Goal: Transaction & Acquisition: Purchase product/service

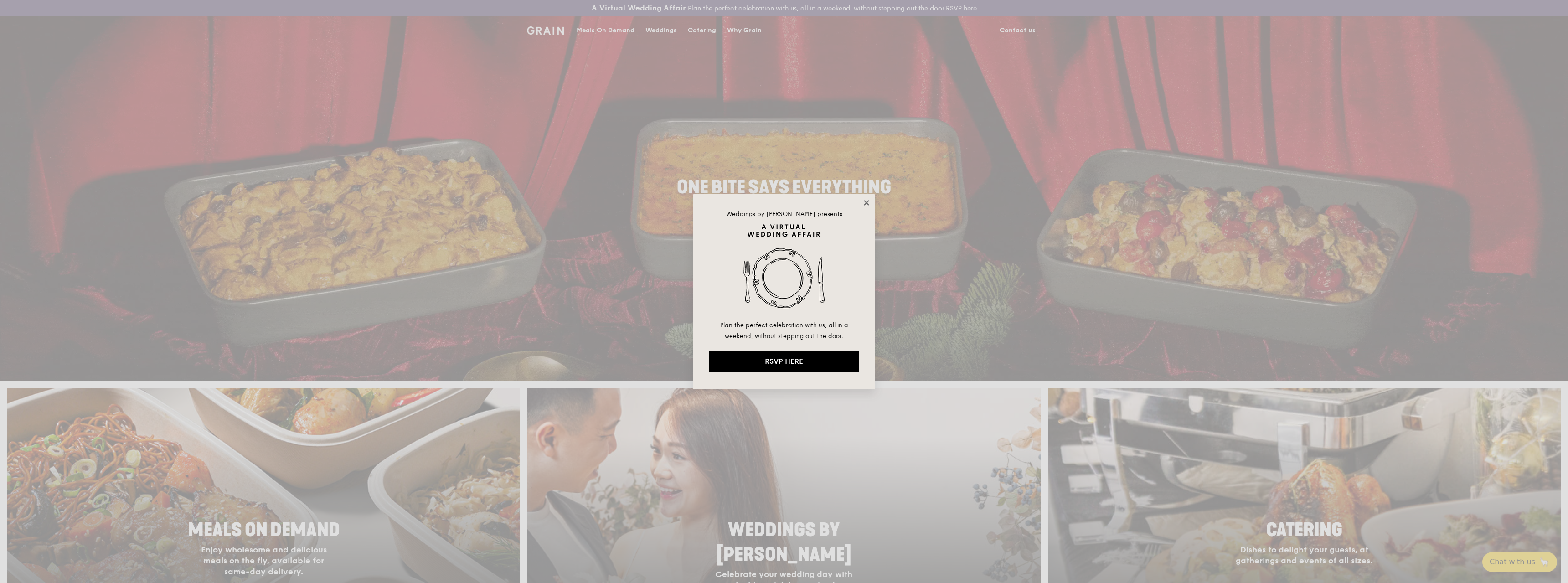
click at [868, 203] on icon at bounding box center [866, 202] width 5 height 5
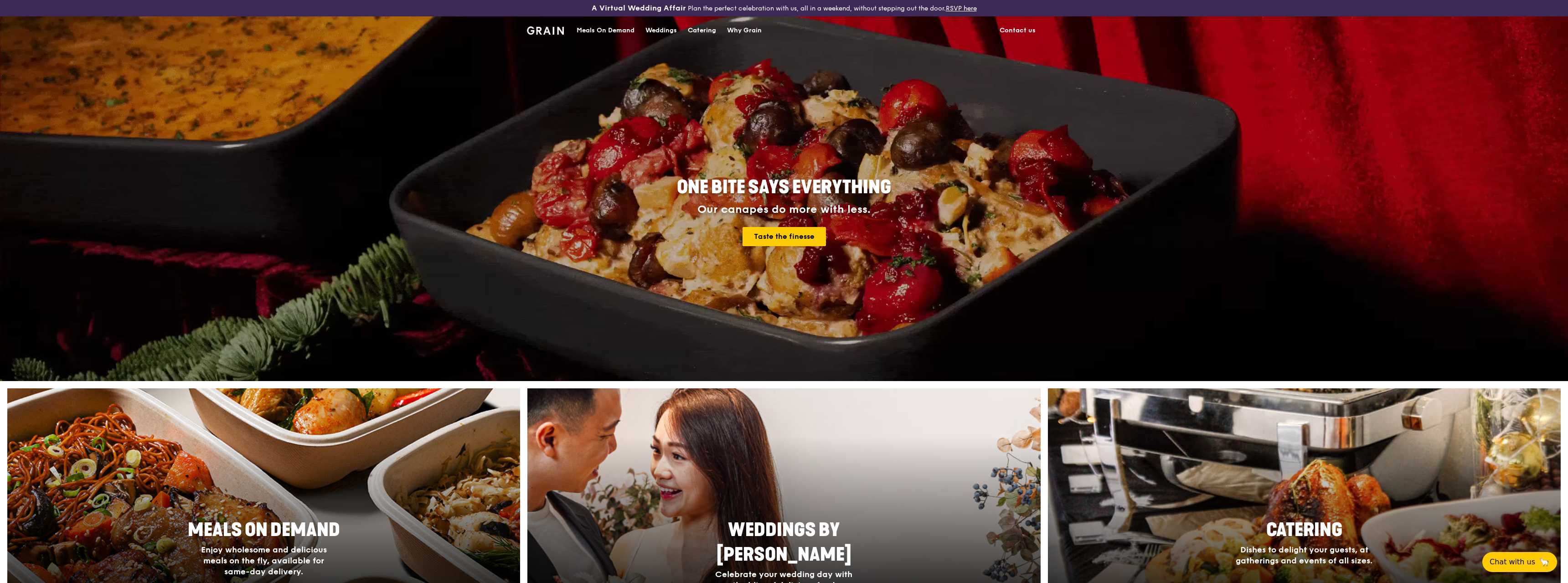
click at [611, 33] on div "Meals On Demand" at bounding box center [605, 30] width 58 height 28
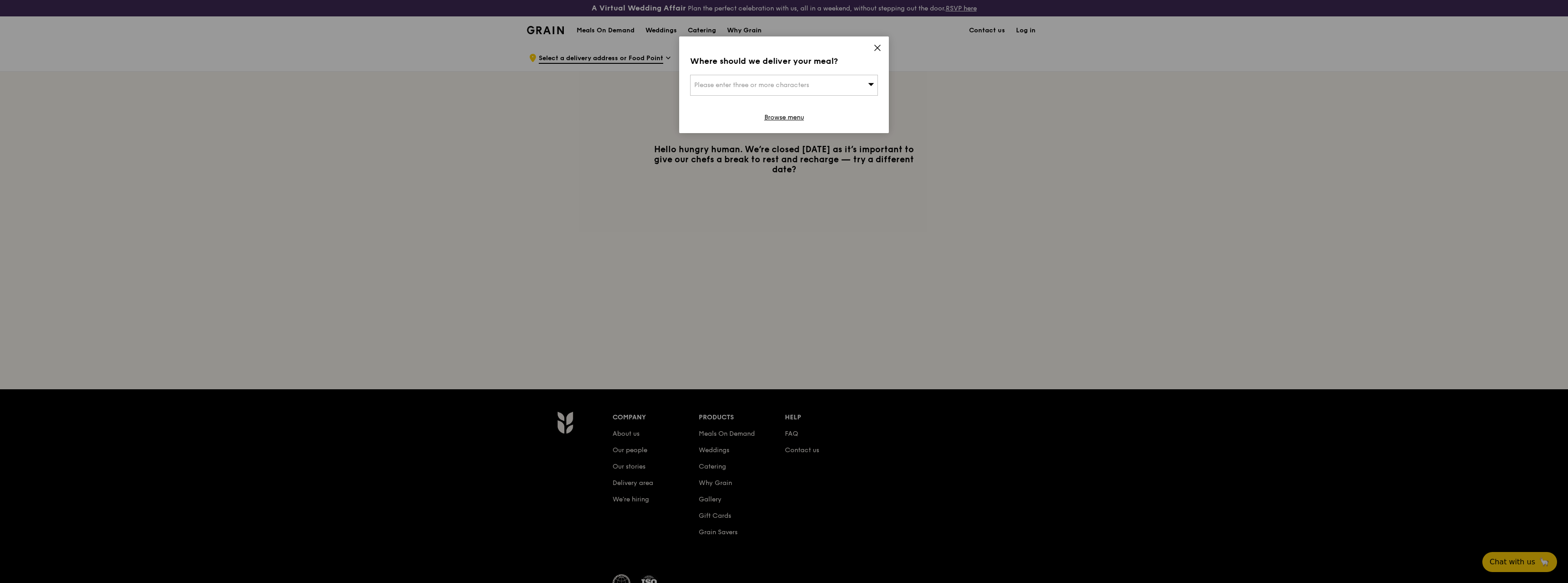
click at [784, 84] on span "Please enter three or more characters" at bounding box center [751, 85] width 115 height 7
type input "128823"
click at [788, 98] on li "[STREET_ADDRESS] 128823" at bounding box center [783, 104] width 187 height 17
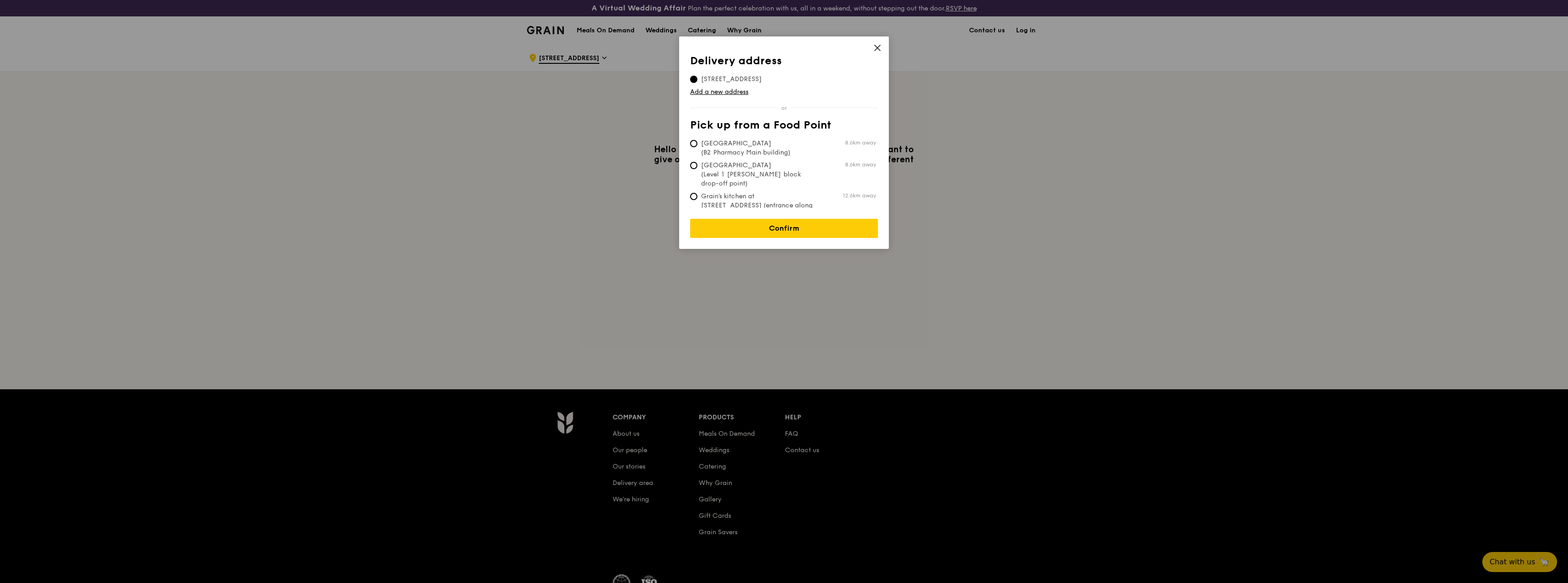
scroll to position [2, 0]
click at [768, 228] on link "Confirm" at bounding box center [784, 228] width 187 height 19
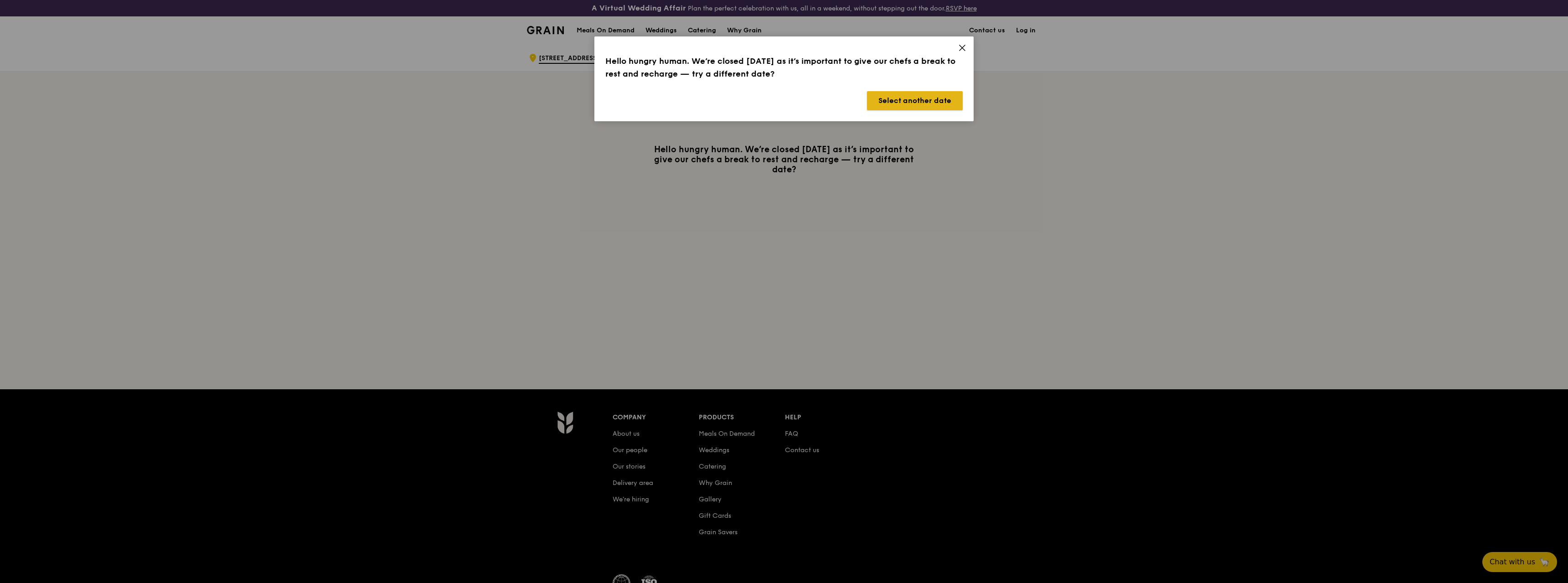
click at [893, 96] on button "Select another date" at bounding box center [915, 100] width 96 height 19
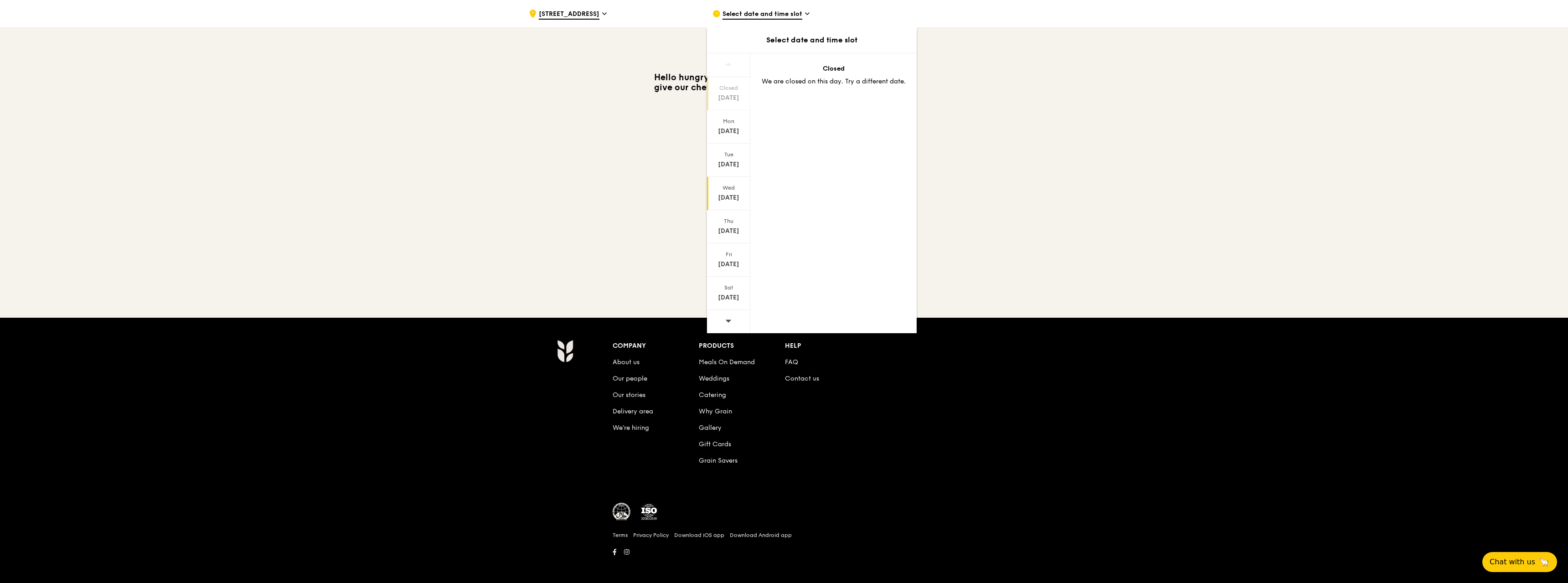
scroll to position [75, 0]
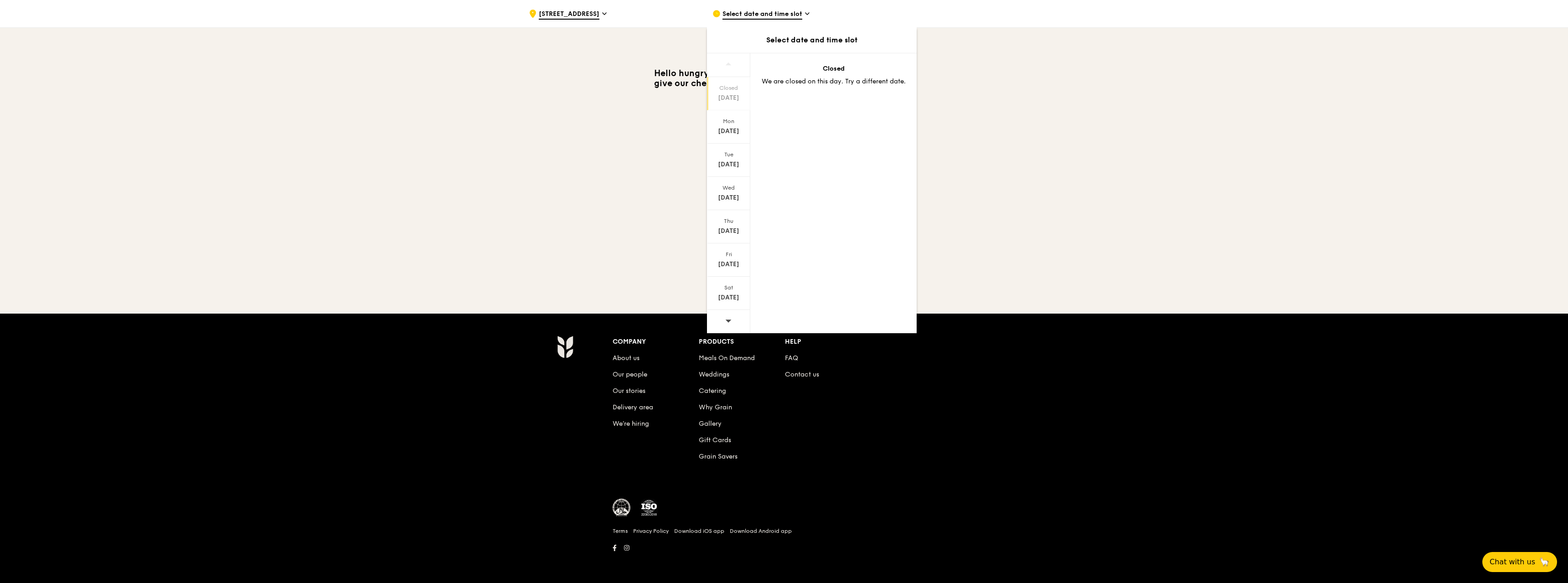
click at [732, 323] on icon at bounding box center [728, 320] width 6 height 6
click at [740, 287] on div "Sat" at bounding box center [728, 288] width 40 height 7
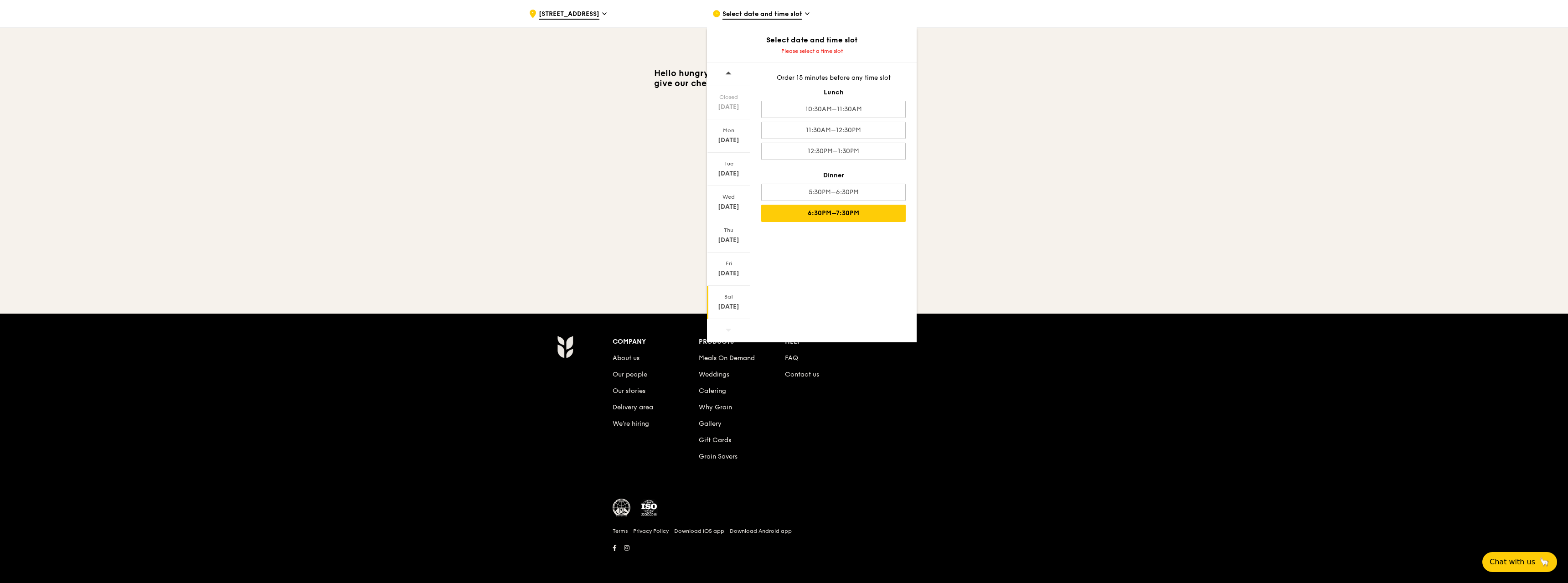
click at [790, 216] on div "6:30PM–7:30PM" at bounding box center [833, 213] width 144 height 17
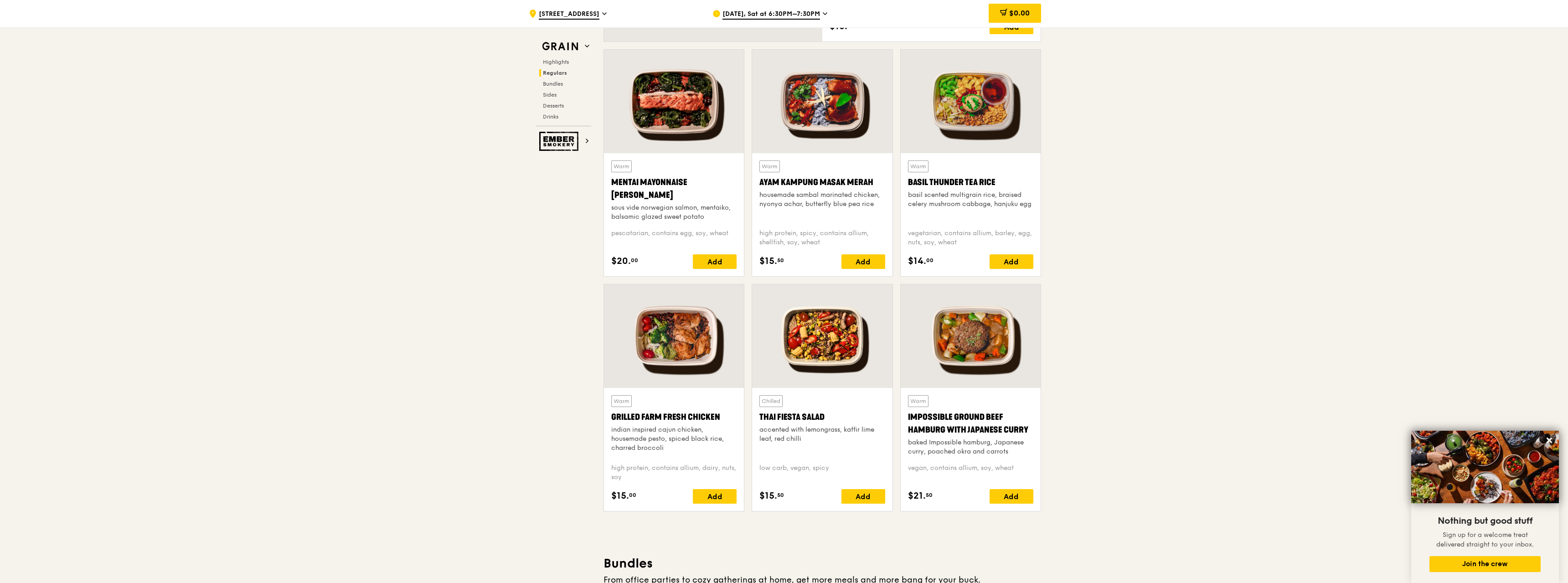
scroll to position [634, 0]
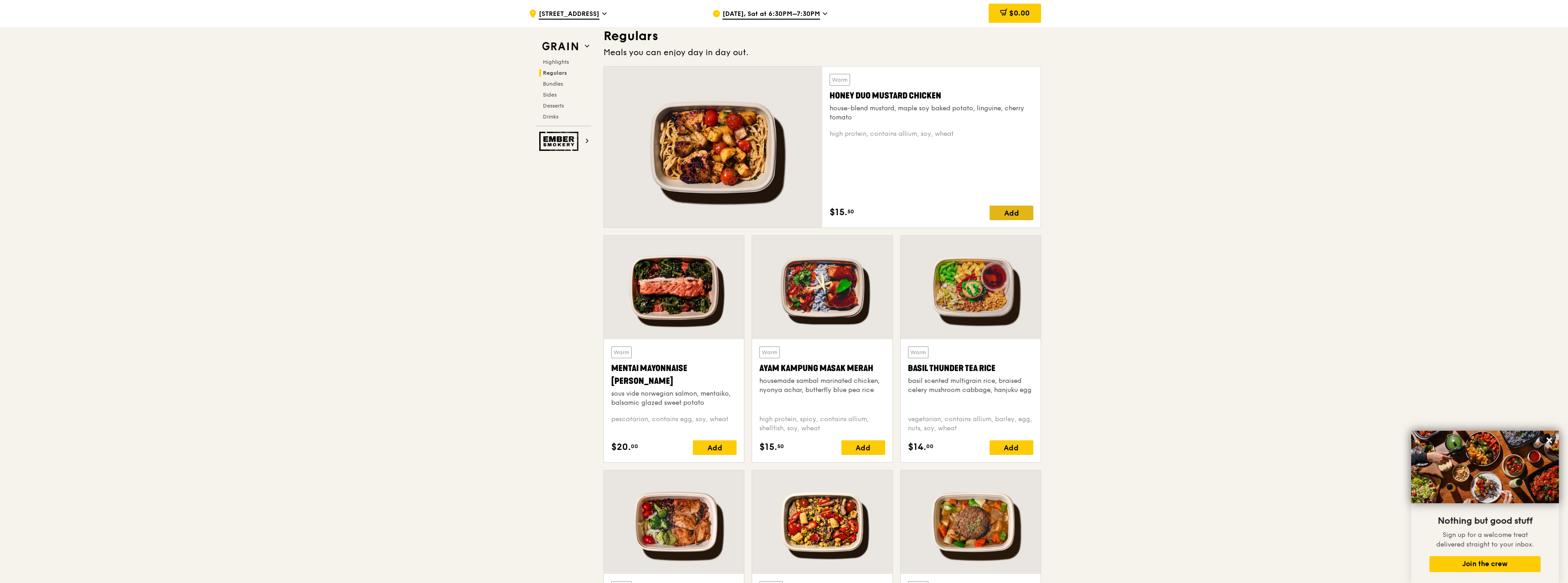
click at [1004, 214] on div "Add" at bounding box center [1011, 213] width 44 height 15
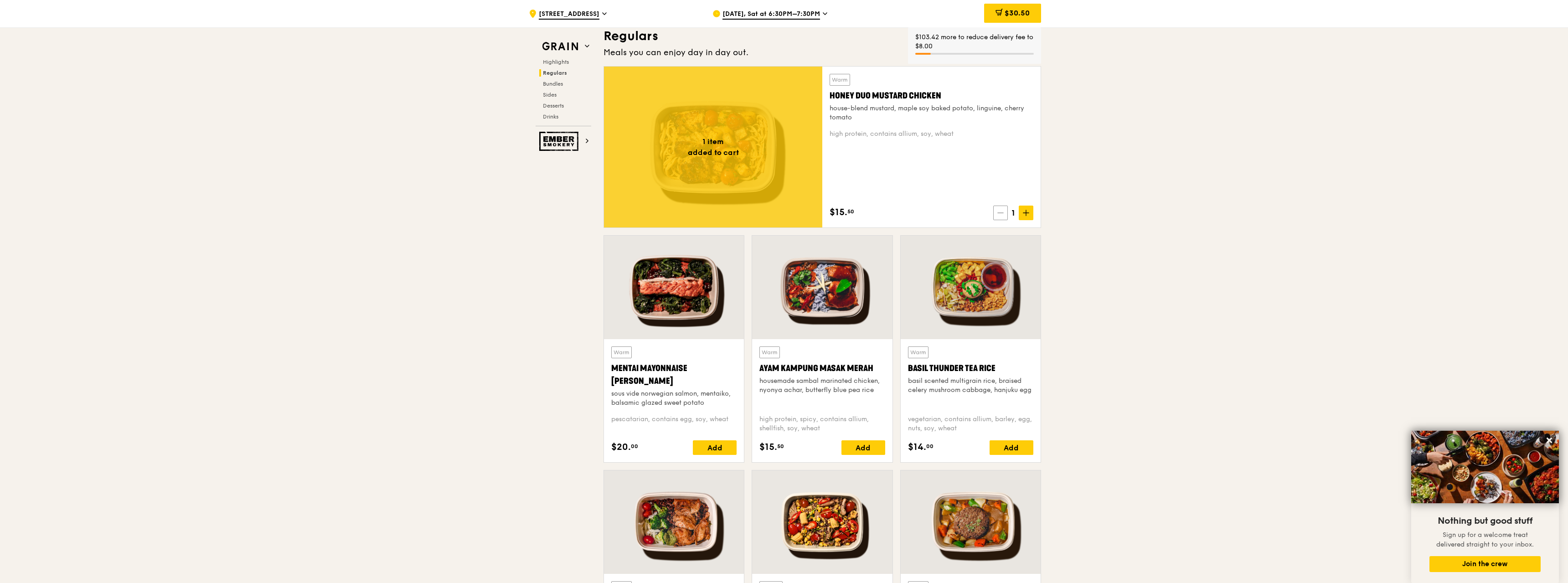
click at [1001, 214] on icon at bounding box center [1000, 212] width 6 height 6
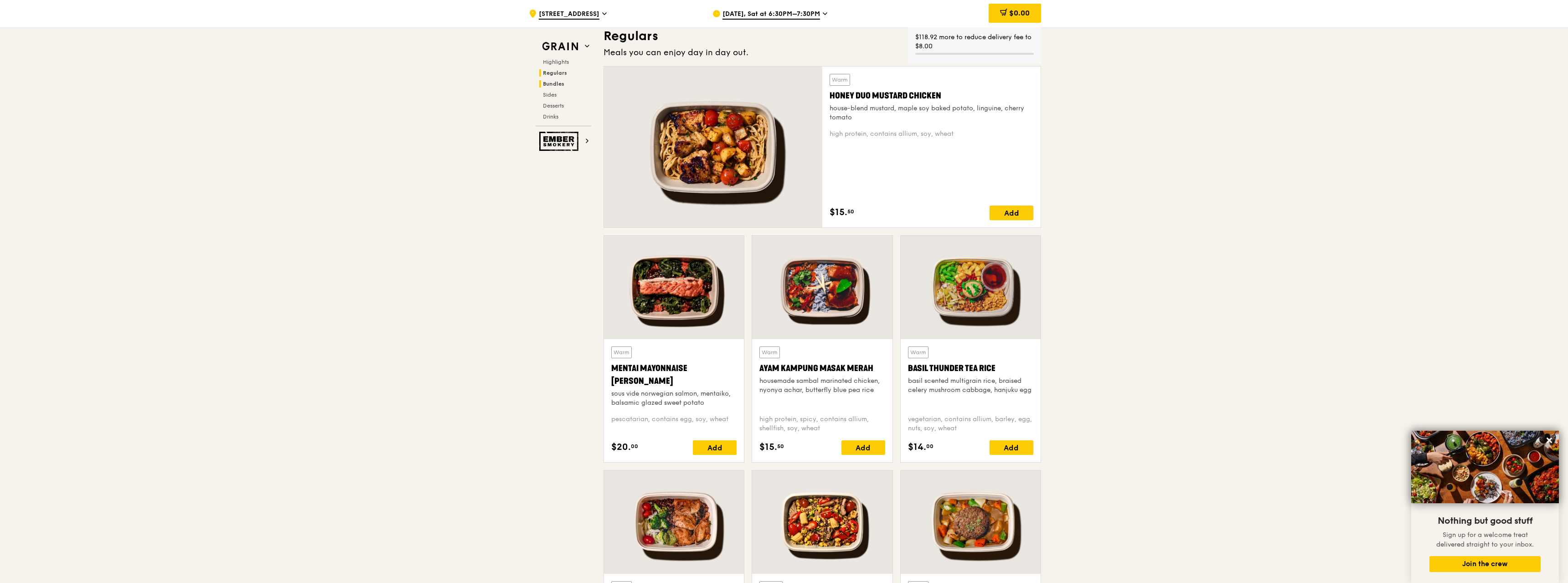
click at [549, 84] on span "Bundles" at bounding box center [552, 84] width 21 height 6
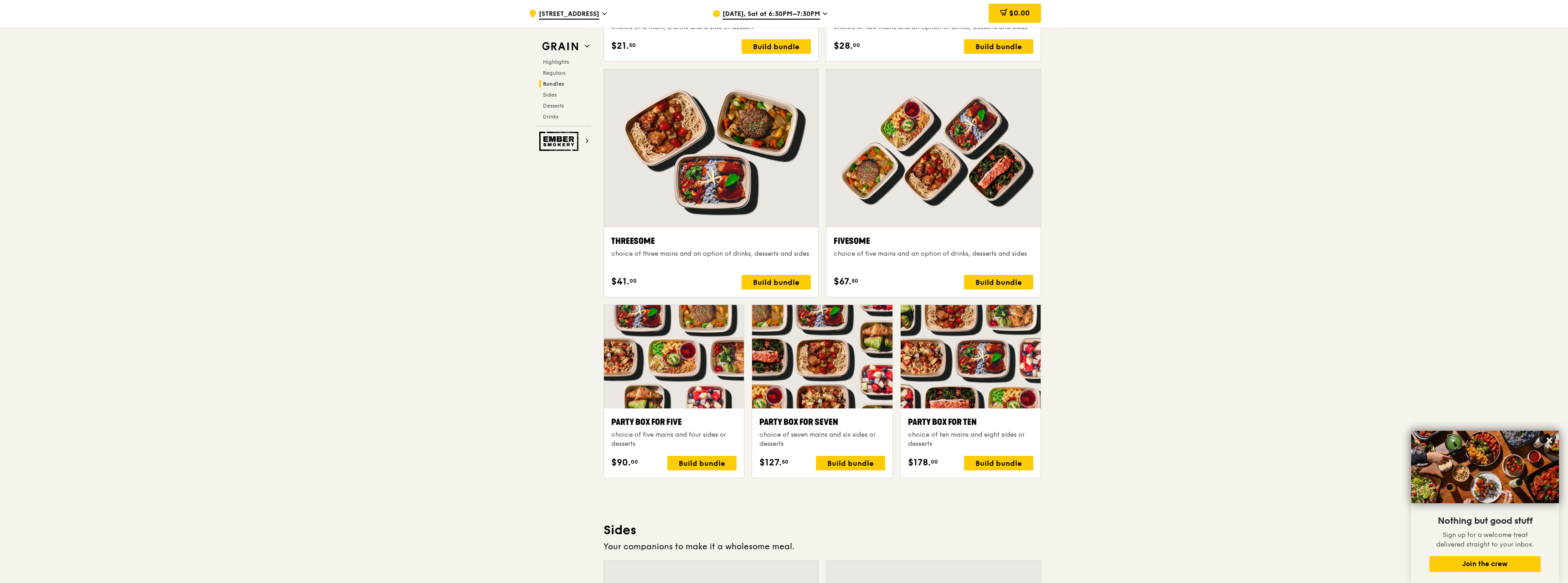
scroll to position [1571, 0]
click at [988, 285] on div "Build bundle" at bounding box center [998, 282] width 69 height 15
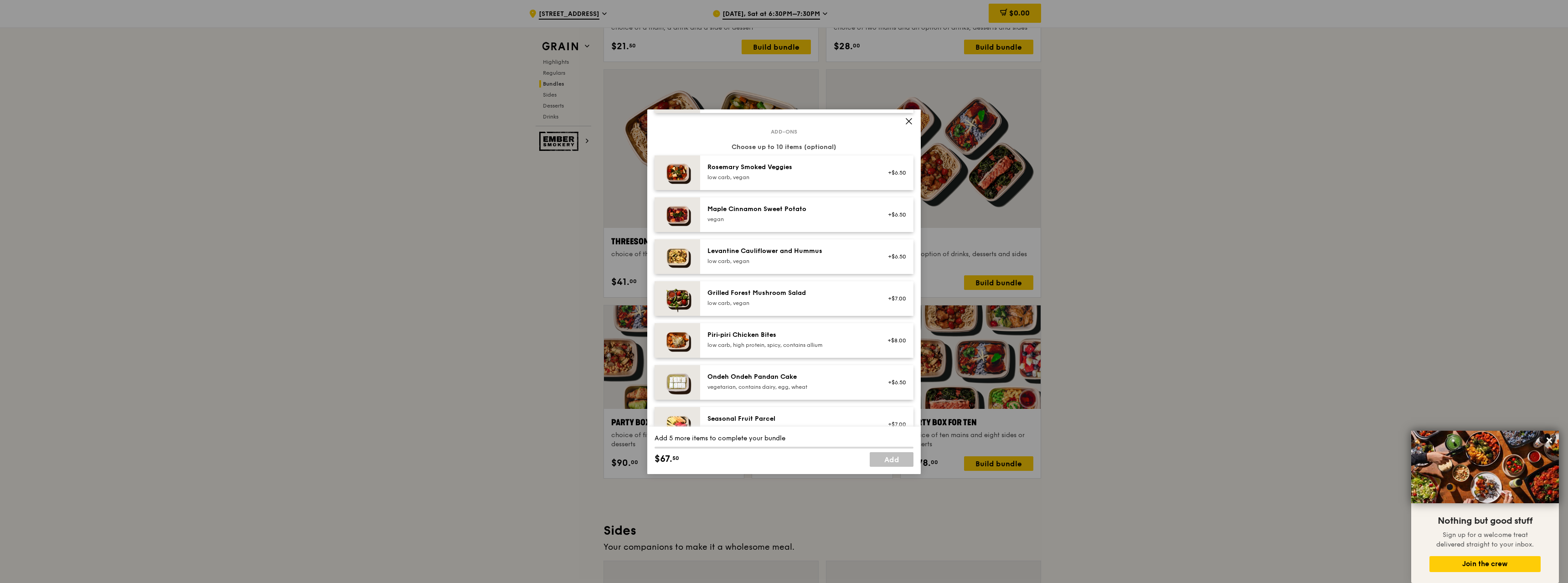
scroll to position [468, 0]
click at [907, 120] on icon at bounding box center [909, 121] width 6 height 6
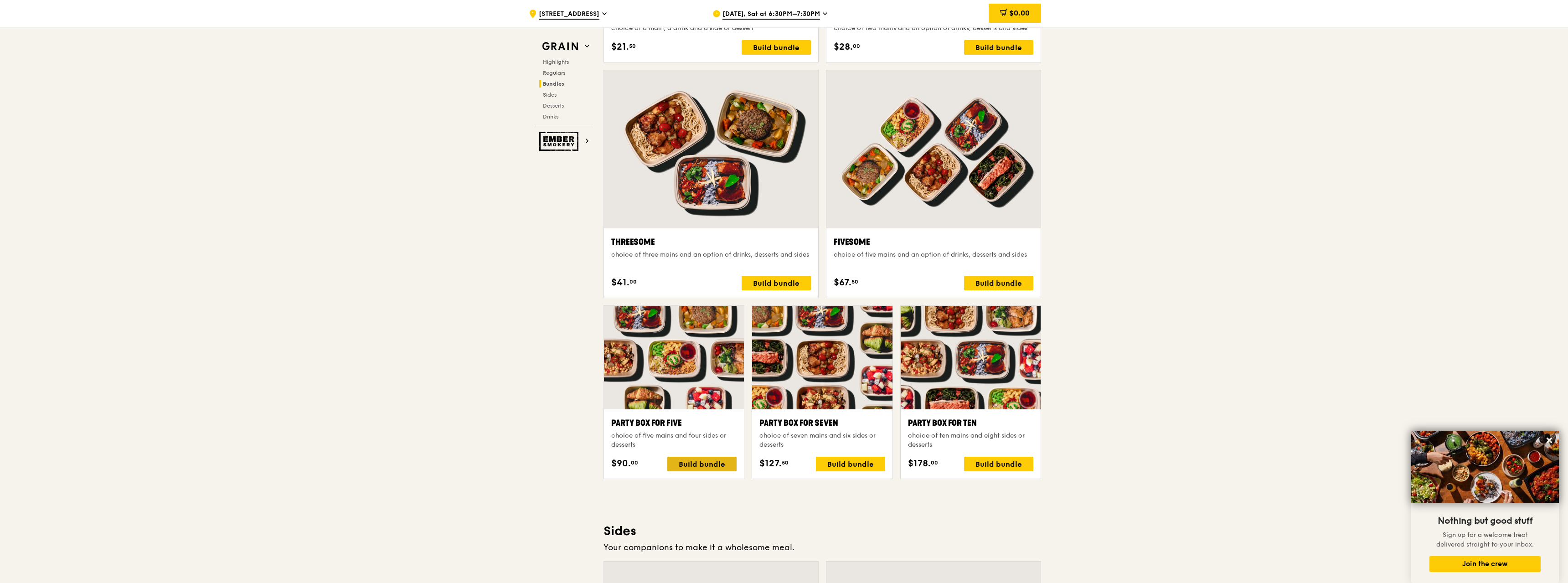
click at [694, 465] on div "Build bundle" at bounding box center [701, 464] width 69 height 15
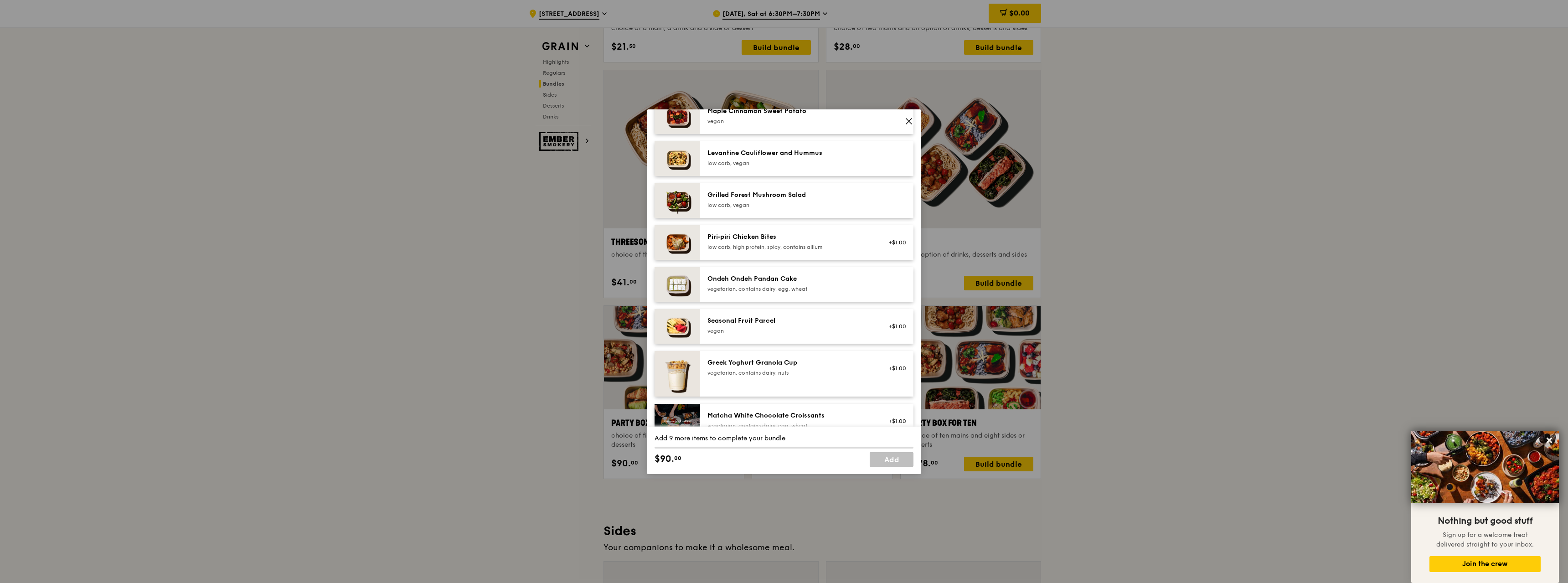
scroll to position [572, 0]
click at [687, 323] on img at bounding box center [677, 325] width 46 height 35
click at [690, 359] on img at bounding box center [677, 372] width 46 height 46
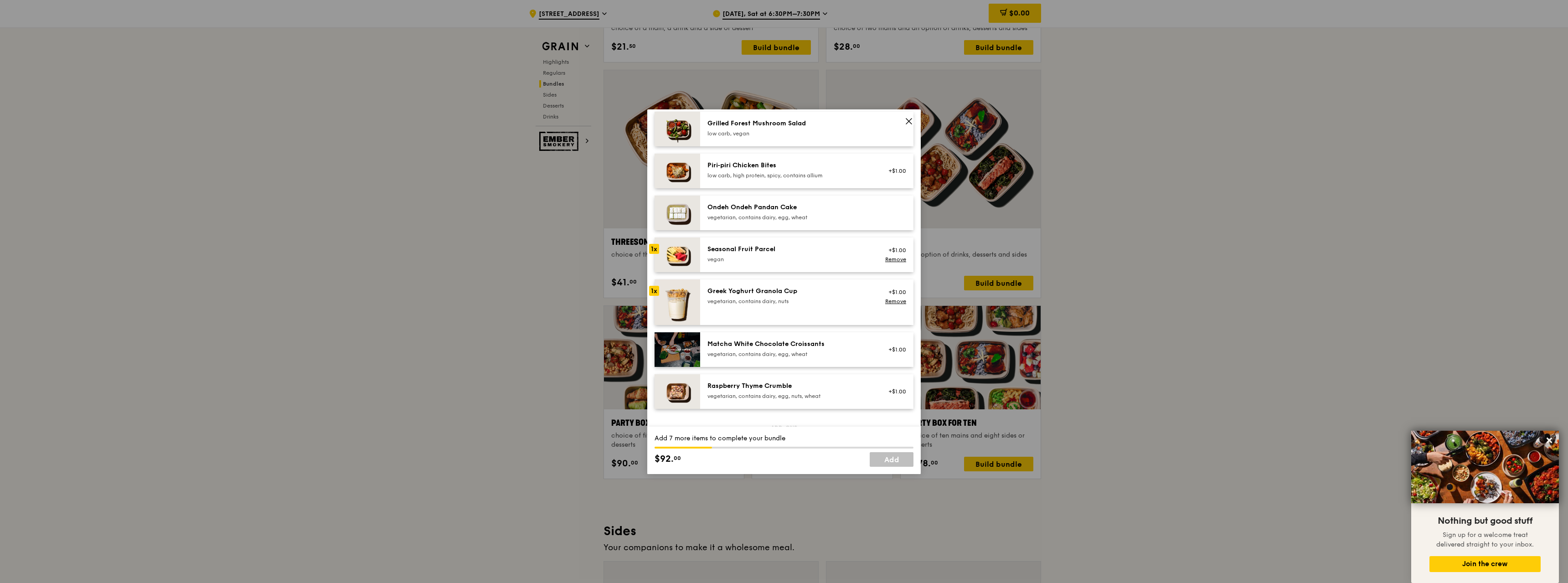
scroll to position [520, 0]
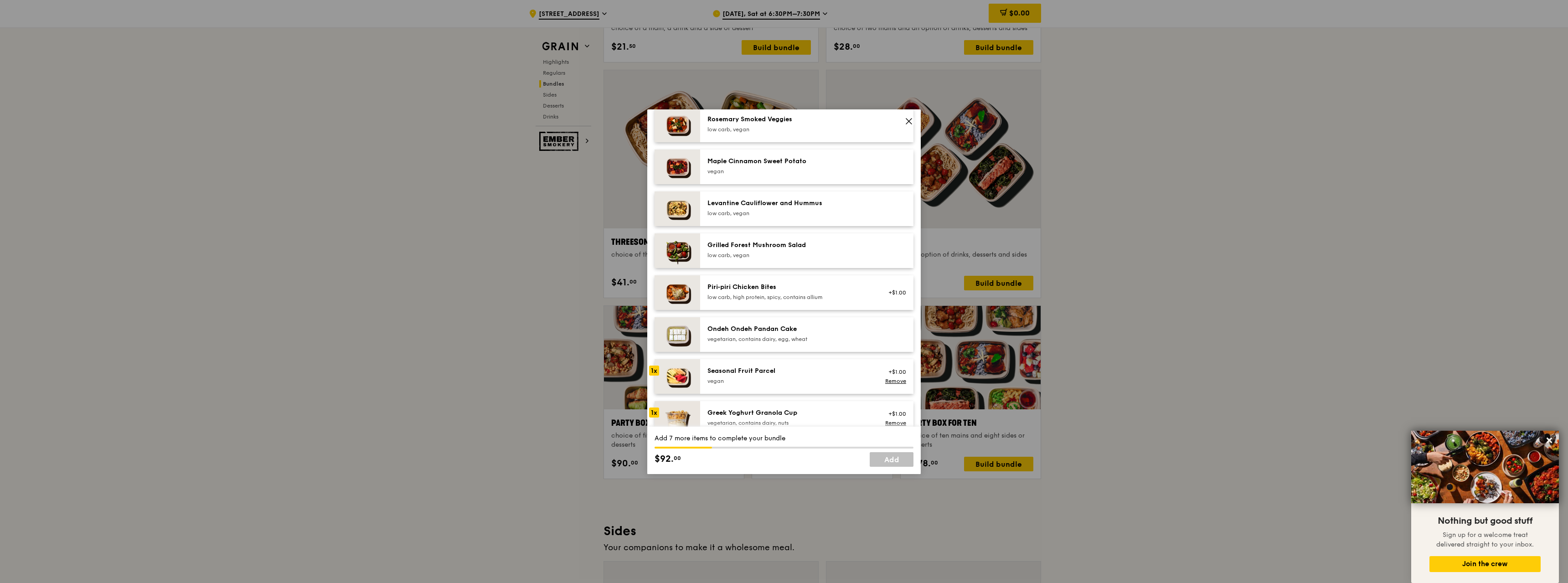
click at [692, 370] on img at bounding box center [677, 377] width 46 height 35
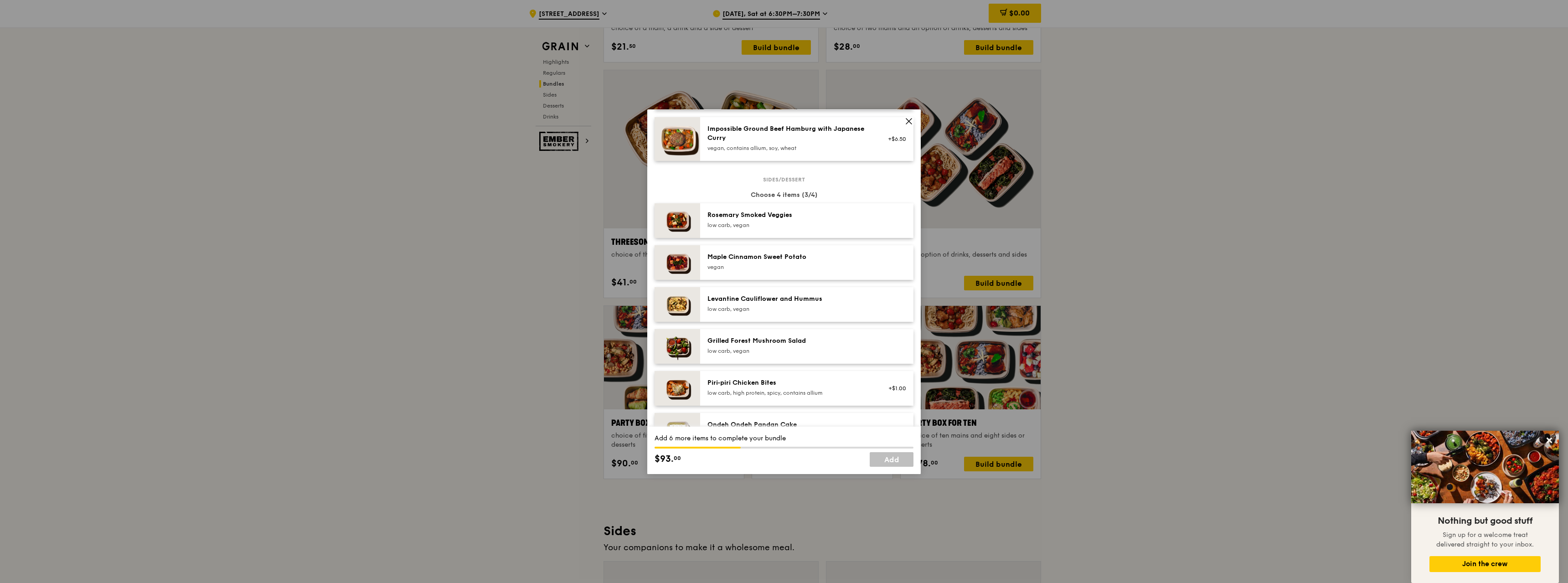
scroll to position [364, 0]
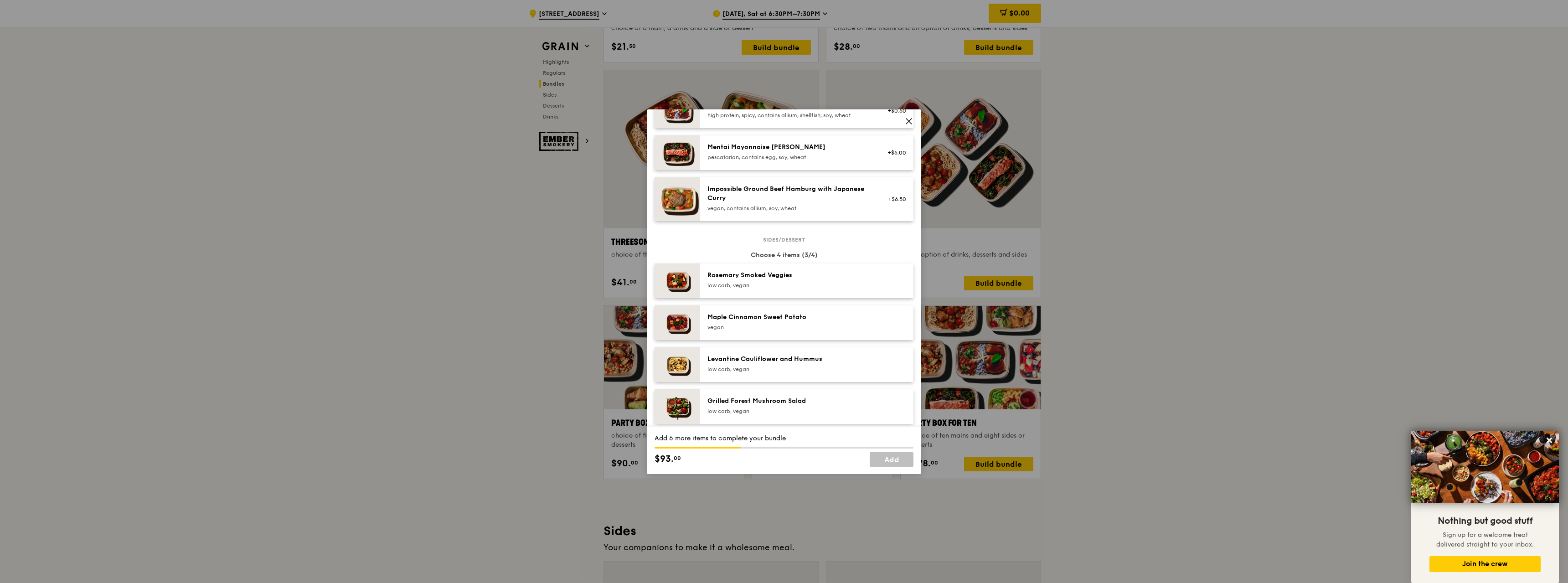
click at [676, 329] on img at bounding box center [677, 323] width 46 height 35
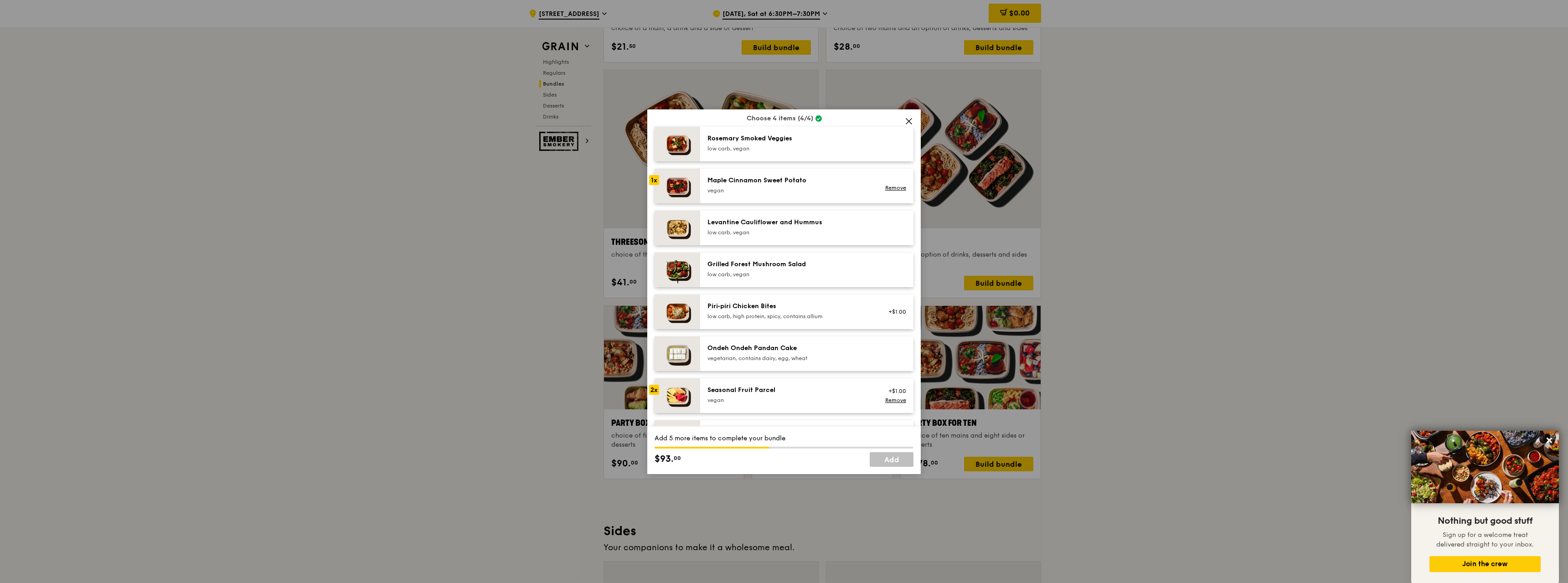
scroll to position [520, 0]
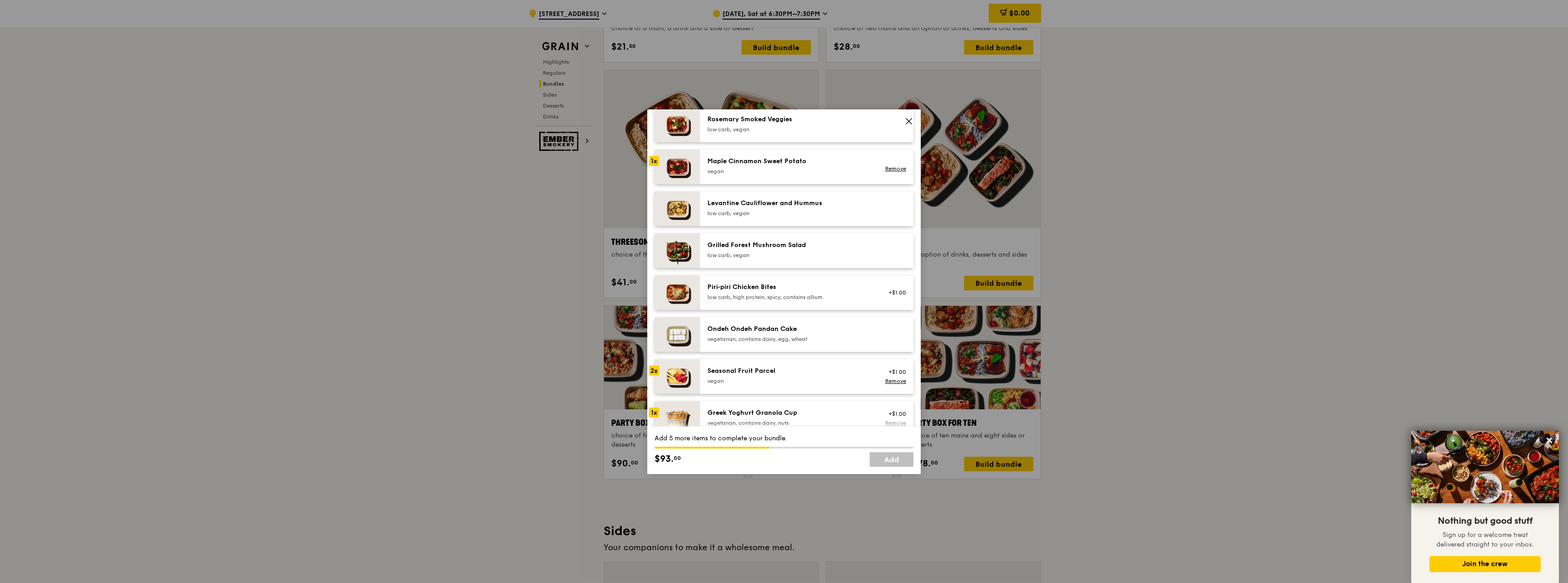
click at [890, 420] on link "Remove" at bounding box center [895, 423] width 21 height 6
click at [681, 251] on img at bounding box center [677, 251] width 46 height 35
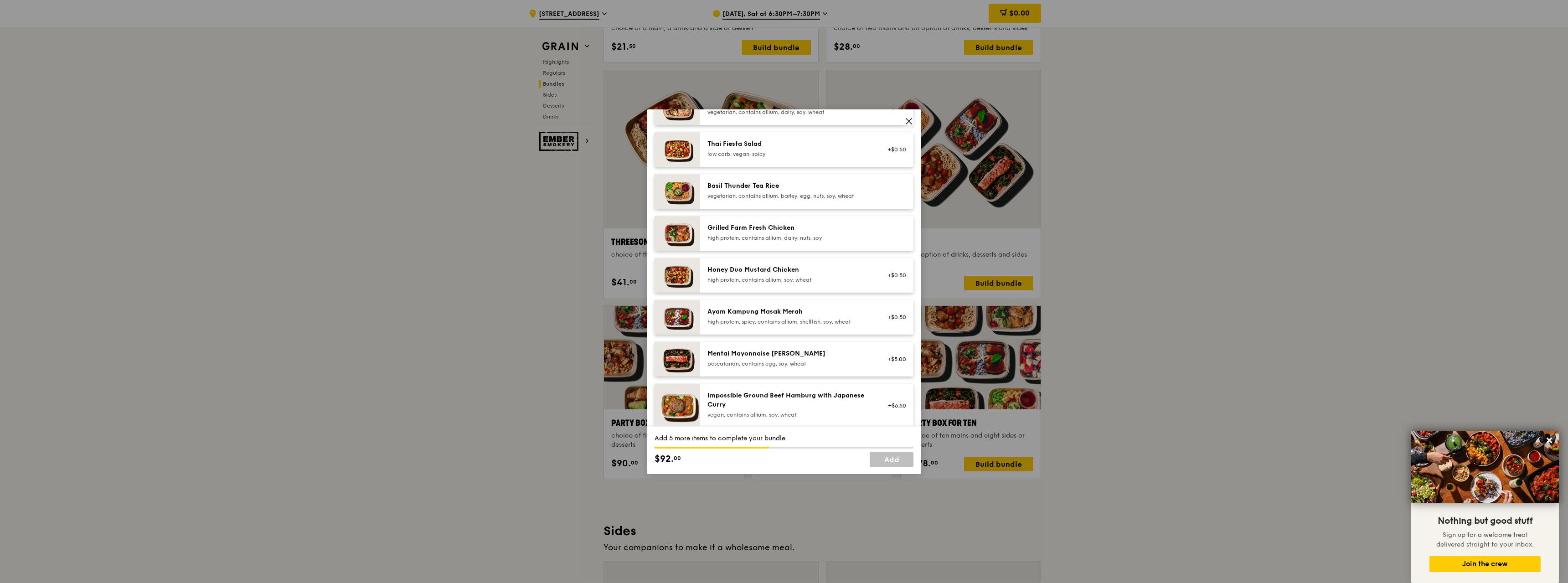
scroll to position [156, 0]
click at [685, 364] on img at bounding box center [677, 360] width 46 height 35
click at [681, 234] on img at bounding box center [677, 234] width 46 height 35
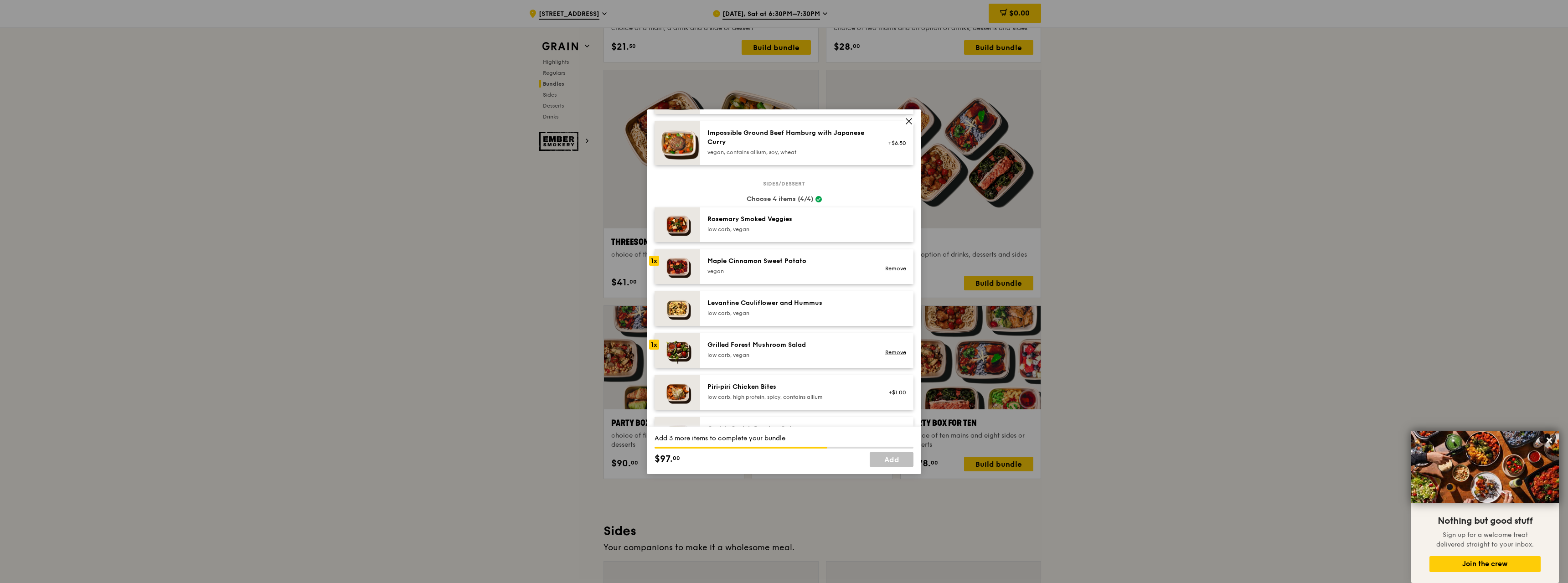
scroll to position [264, 0]
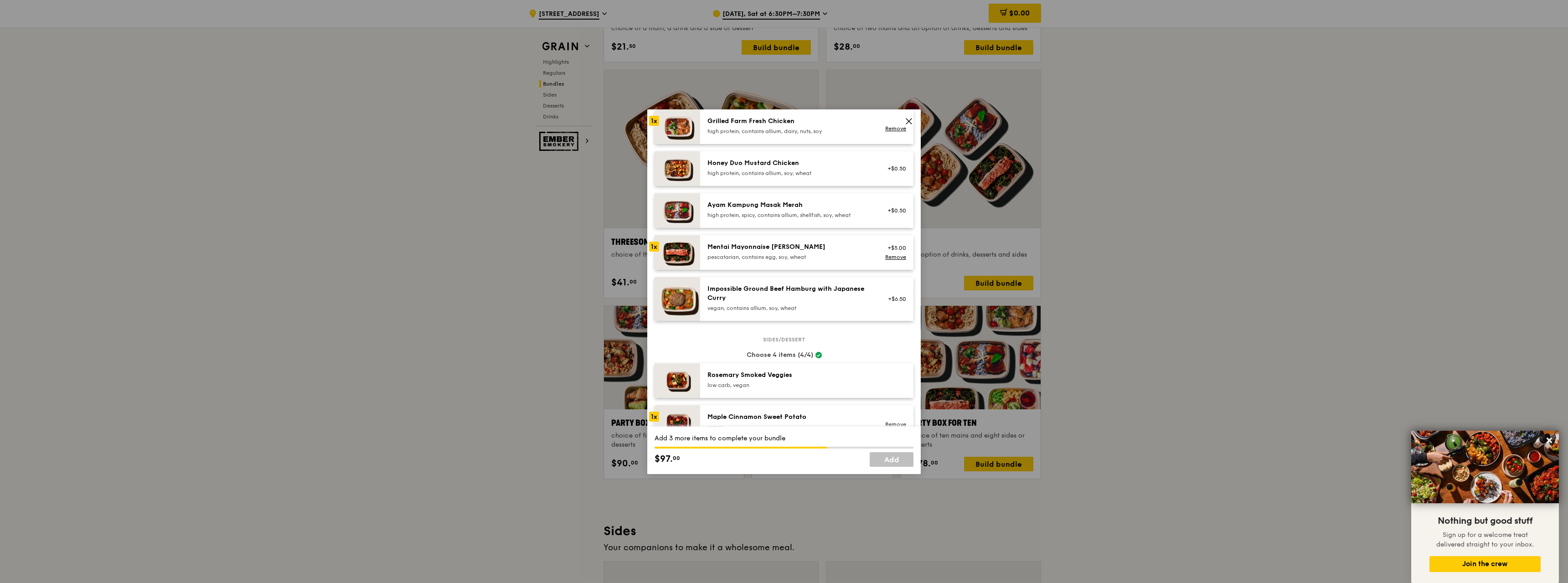
click at [911, 123] on icon at bounding box center [909, 121] width 6 height 6
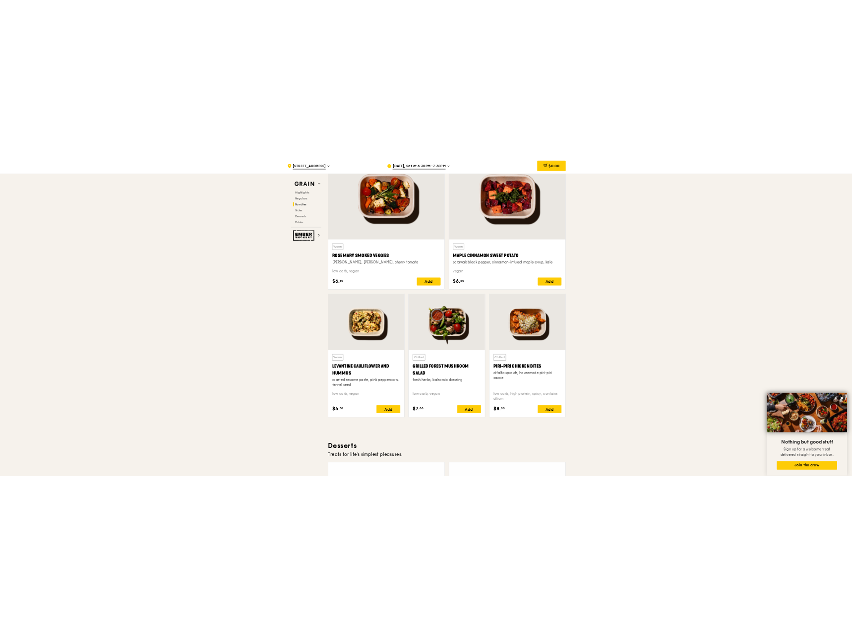
scroll to position [2364, 0]
